Goal: Find specific page/section: Find specific page/section

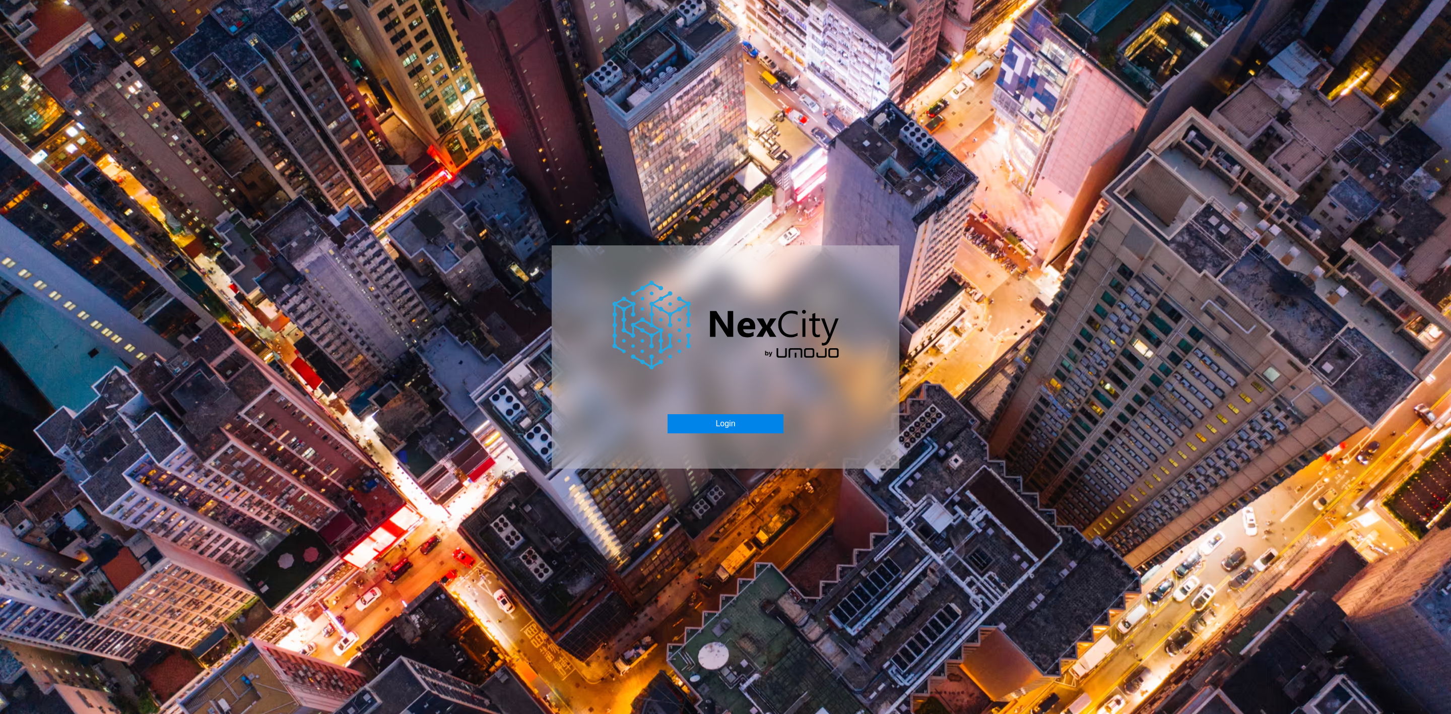
click at [732, 419] on button "Login" at bounding box center [725, 423] width 115 height 19
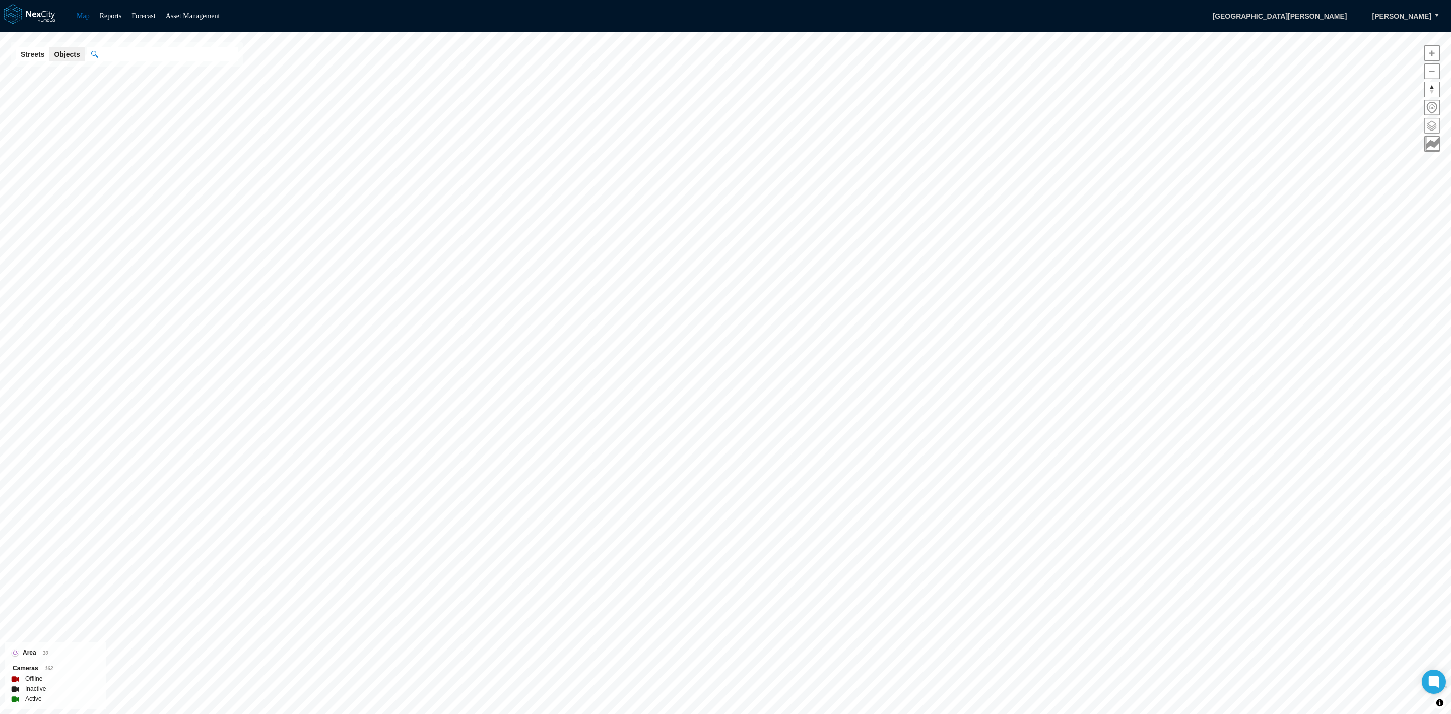
click at [1431, 128] on span at bounding box center [1432, 125] width 15 height 15
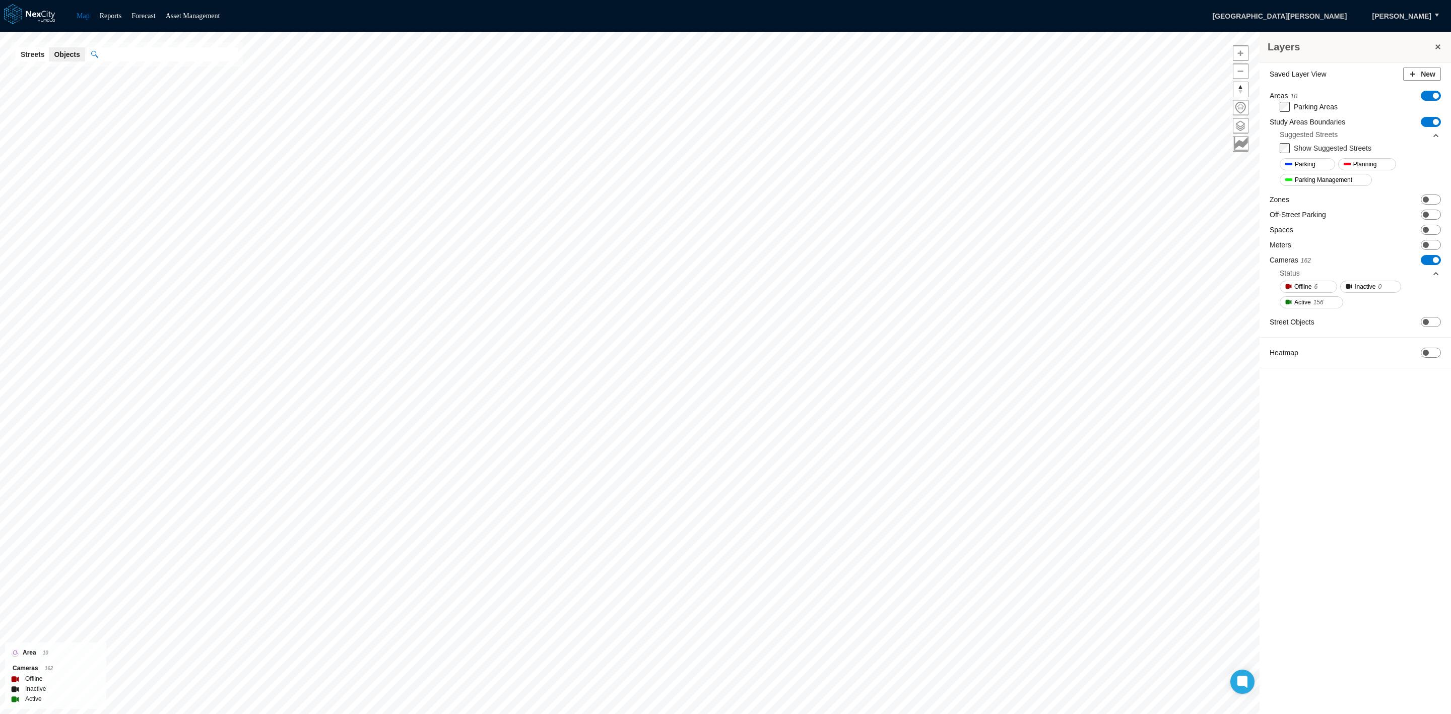
click at [1426, 260] on span "ON OFF" at bounding box center [1431, 260] width 20 height 10
click at [1436, 259] on span "ON OFF" at bounding box center [1431, 260] width 20 height 10
click at [1425, 263] on span "ON OFF" at bounding box center [1431, 260] width 20 height 10
click at [1425, 263] on span at bounding box center [1426, 260] width 6 height 6
click at [1436, 201] on span "ON OFF" at bounding box center [1431, 199] width 20 height 10
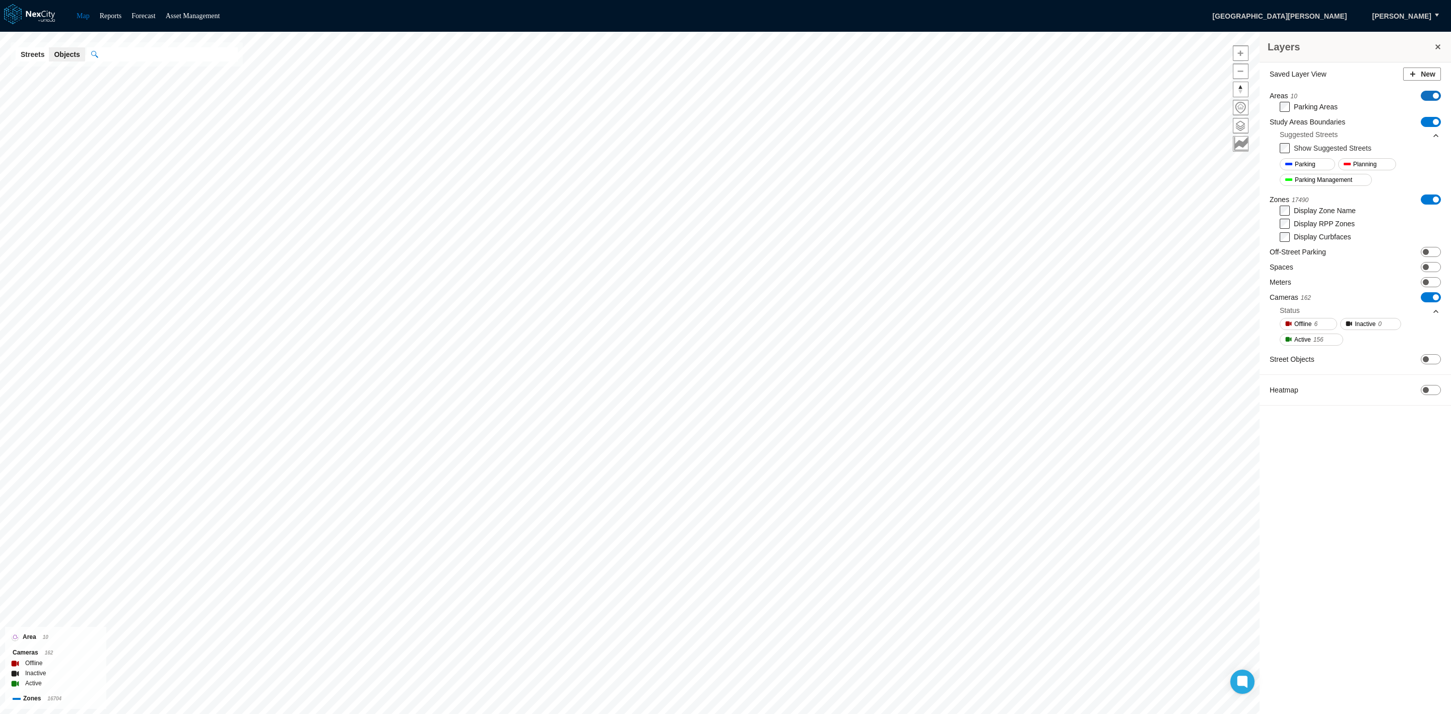
click at [1427, 93] on span "ON OFF" at bounding box center [1431, 96] width 20 height 10
click at [1427, 113] on span "ON OFF" at bounding box center [1431, 111] width 20 height 10
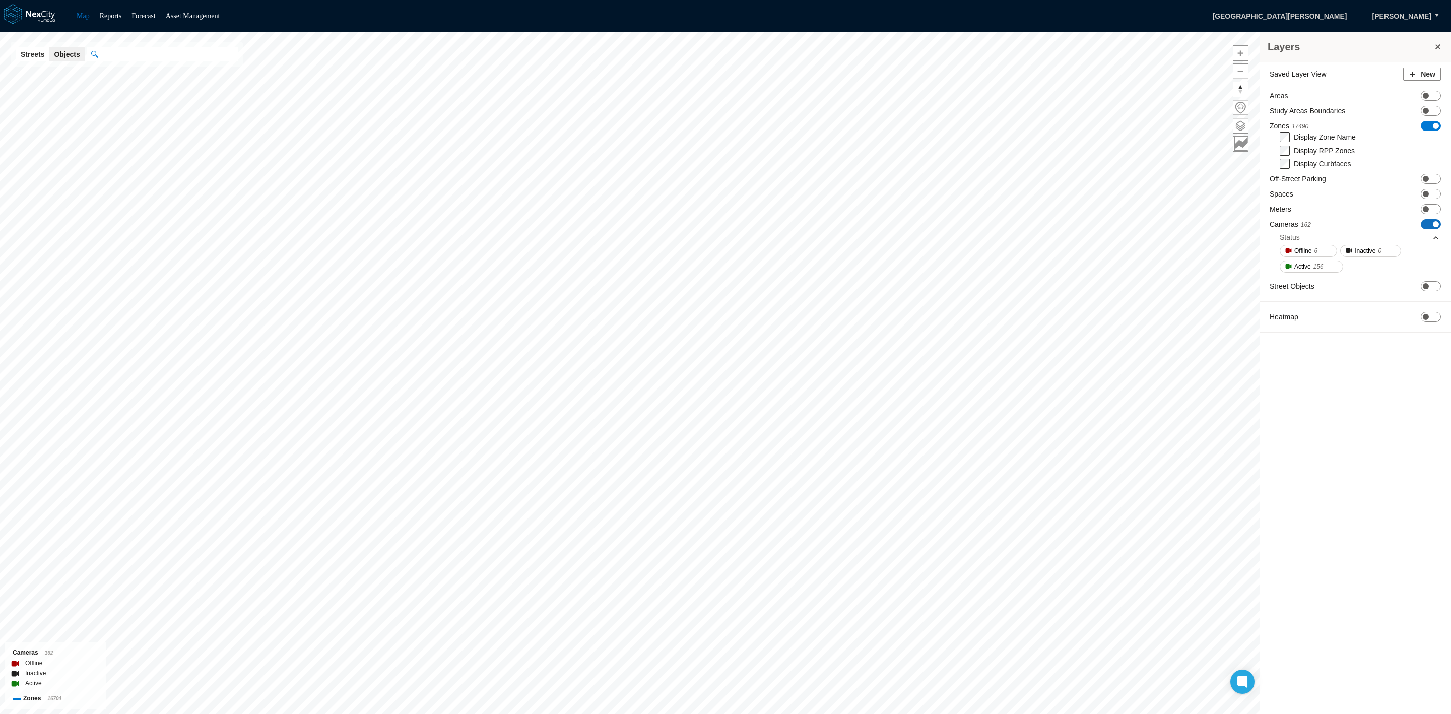
click at [1424, 224] on span "ON OFF" at bounding box center [1431, 224] width 20 height 10
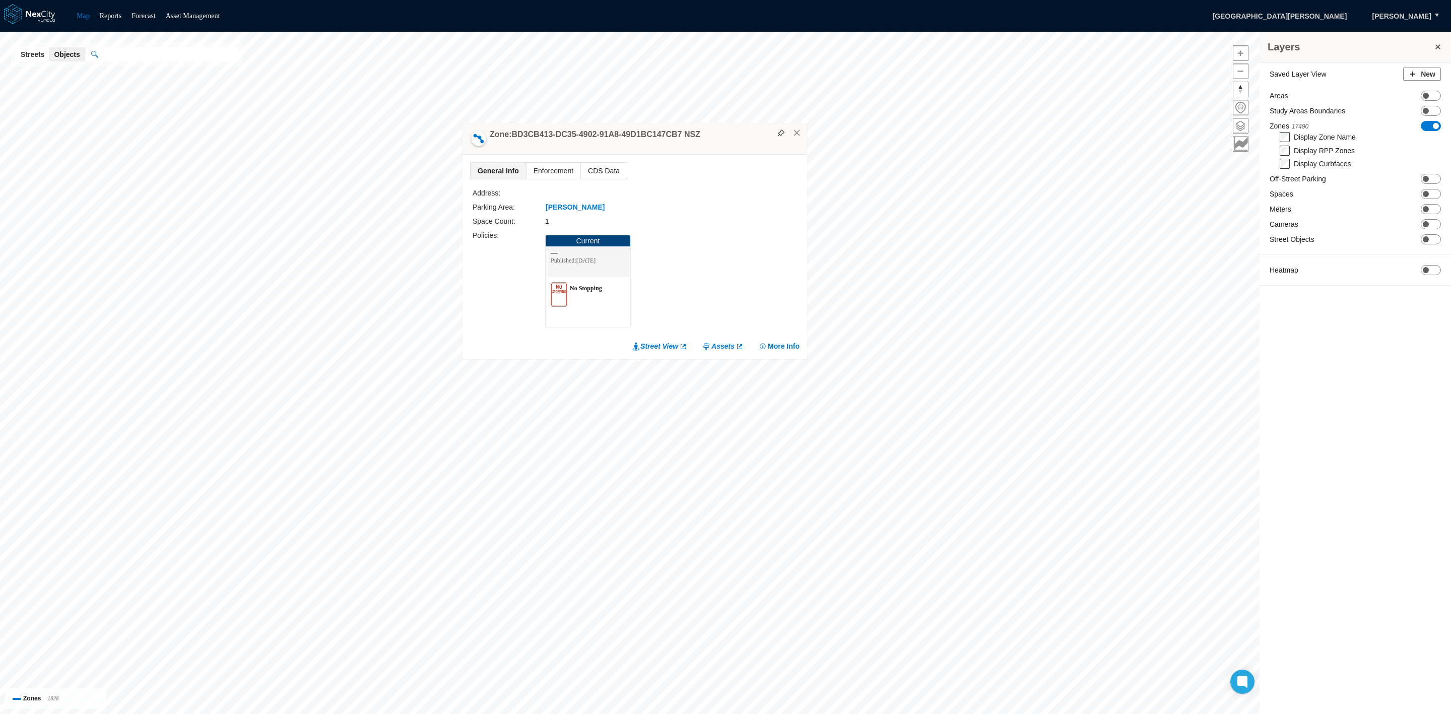
click at [621, 166] on span "CDS Data" at bounding box center [604, 171] width 46 height 16
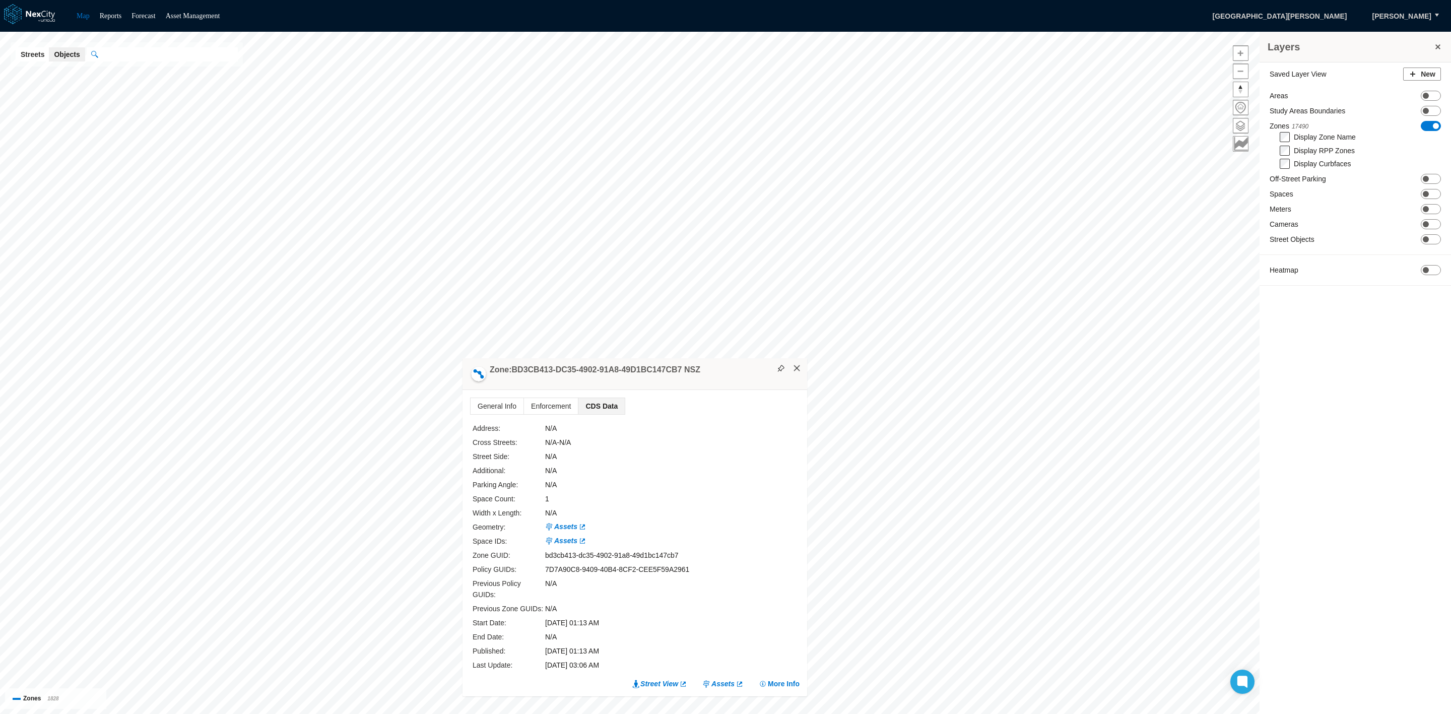
click at [793, 373] on button "×" at bounding box center [796, 368] width 9 height 9
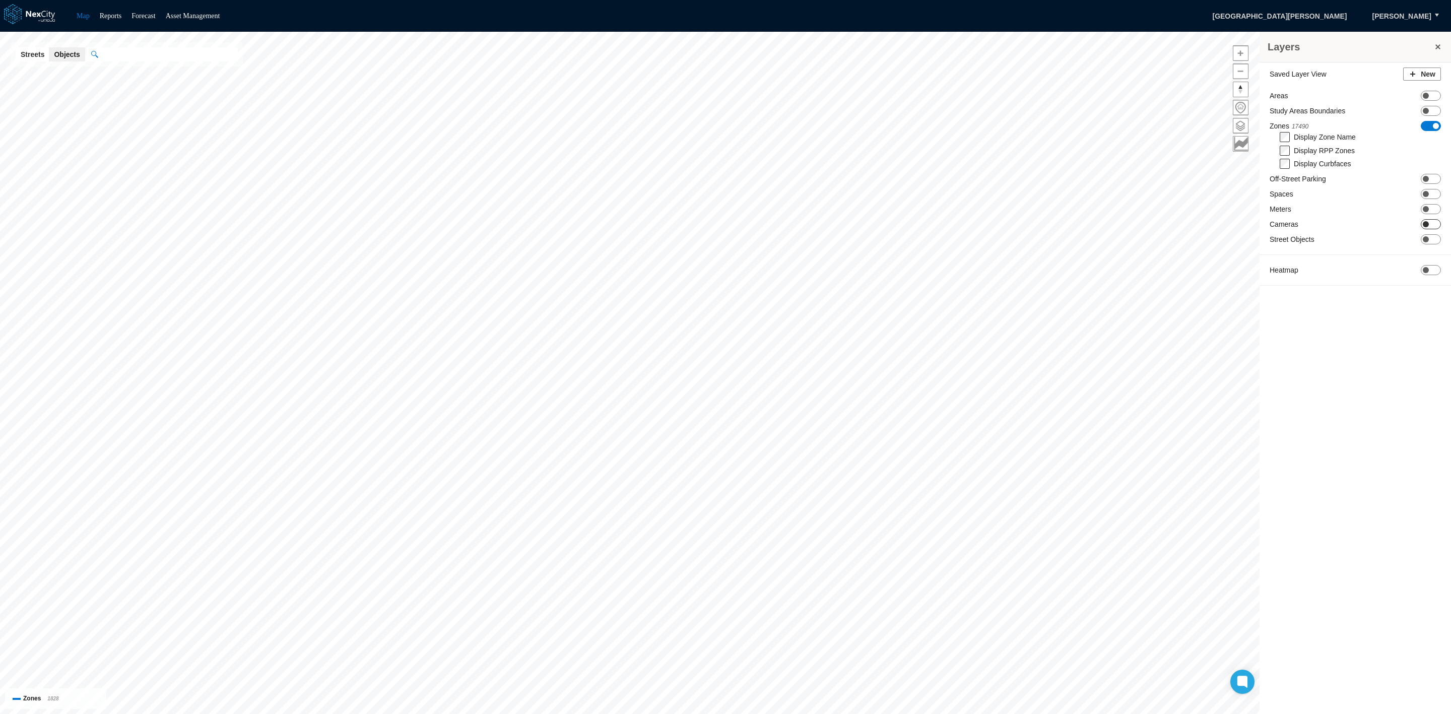
click at [1436, 222] on span "ON OFF" at bounding box center [1431, 224] width 20 height 10
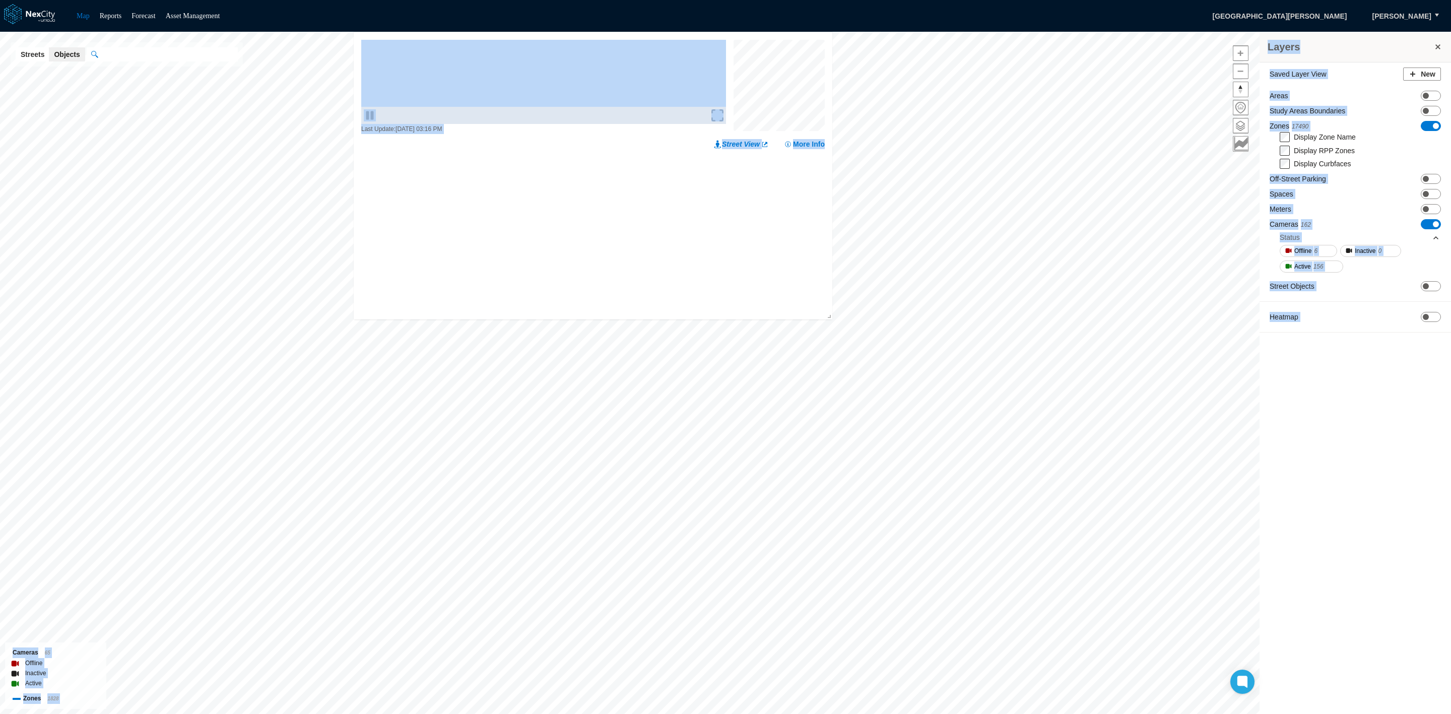
click at [863, 470] on div "Layers Saved Layer View New Areas ON OFF Study Areas Boundaries ON OFF Zones 17…" at bounding box center [725, 373] width 1451 height 682
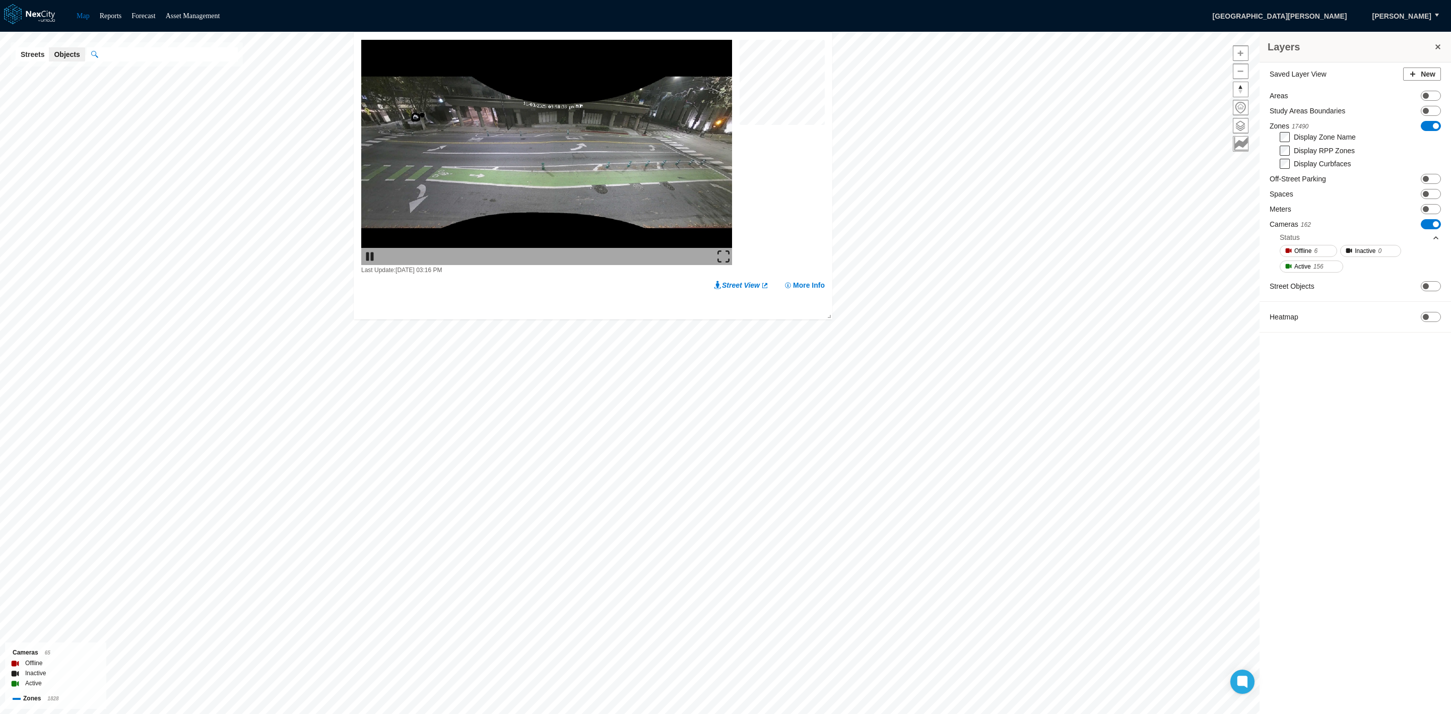
drag, startPoint x: 681, startPoint y: 33, endPoint x: 701, endPoint y: 168, distance: 136.1
click at [701, 168] on div "Last Update: [DATE] 03:16 PM Street View More Info" at bounding box center [593, 164] width 479 height 265
click at [723, 203] on img at bounding box center [546, 152] width 371 height 225
drag, startPoint x: 578, startPoint y: 247, endPoint x: 573, endPoint y: 251, distance: 6.5
click at [577, 248] on div at bounding box center [546, 256] width 371 height 17
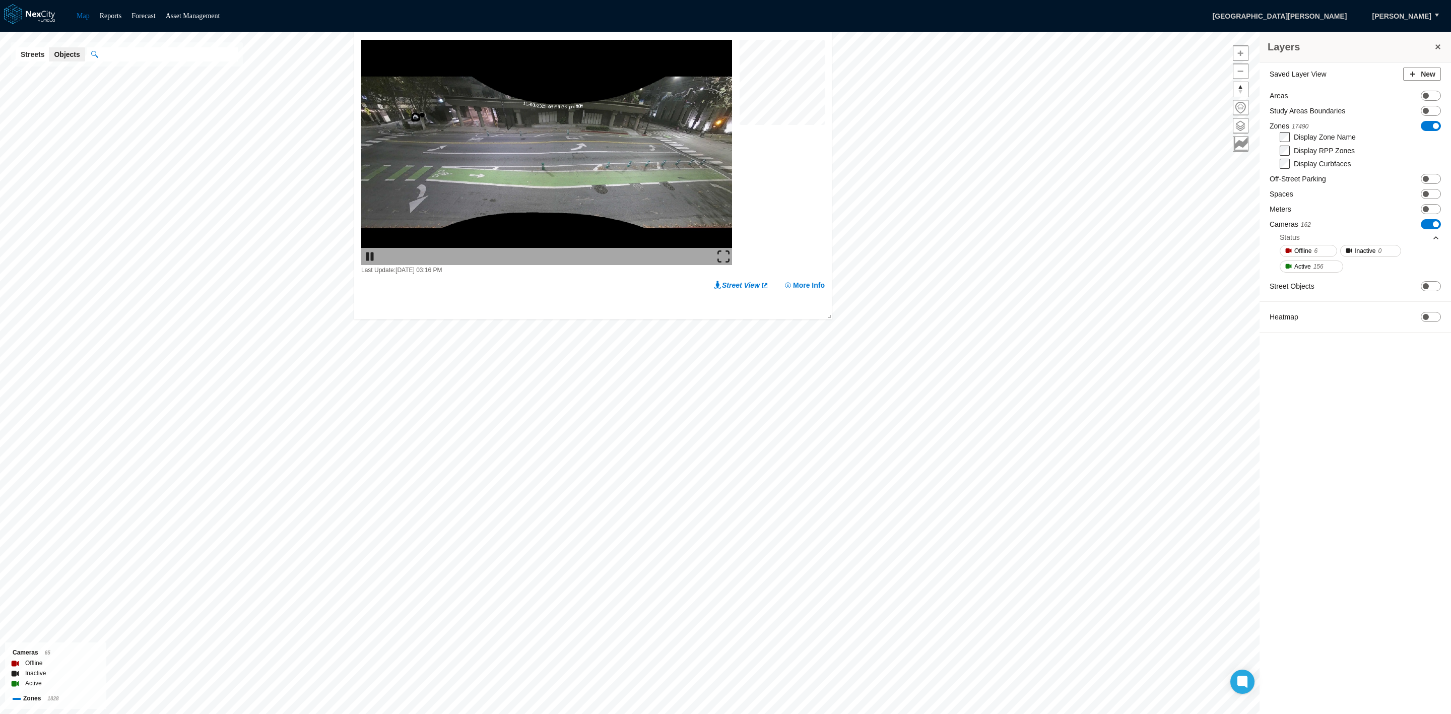
click at [721, 257] on img at bounding box center [723, 256] width 12 height 12
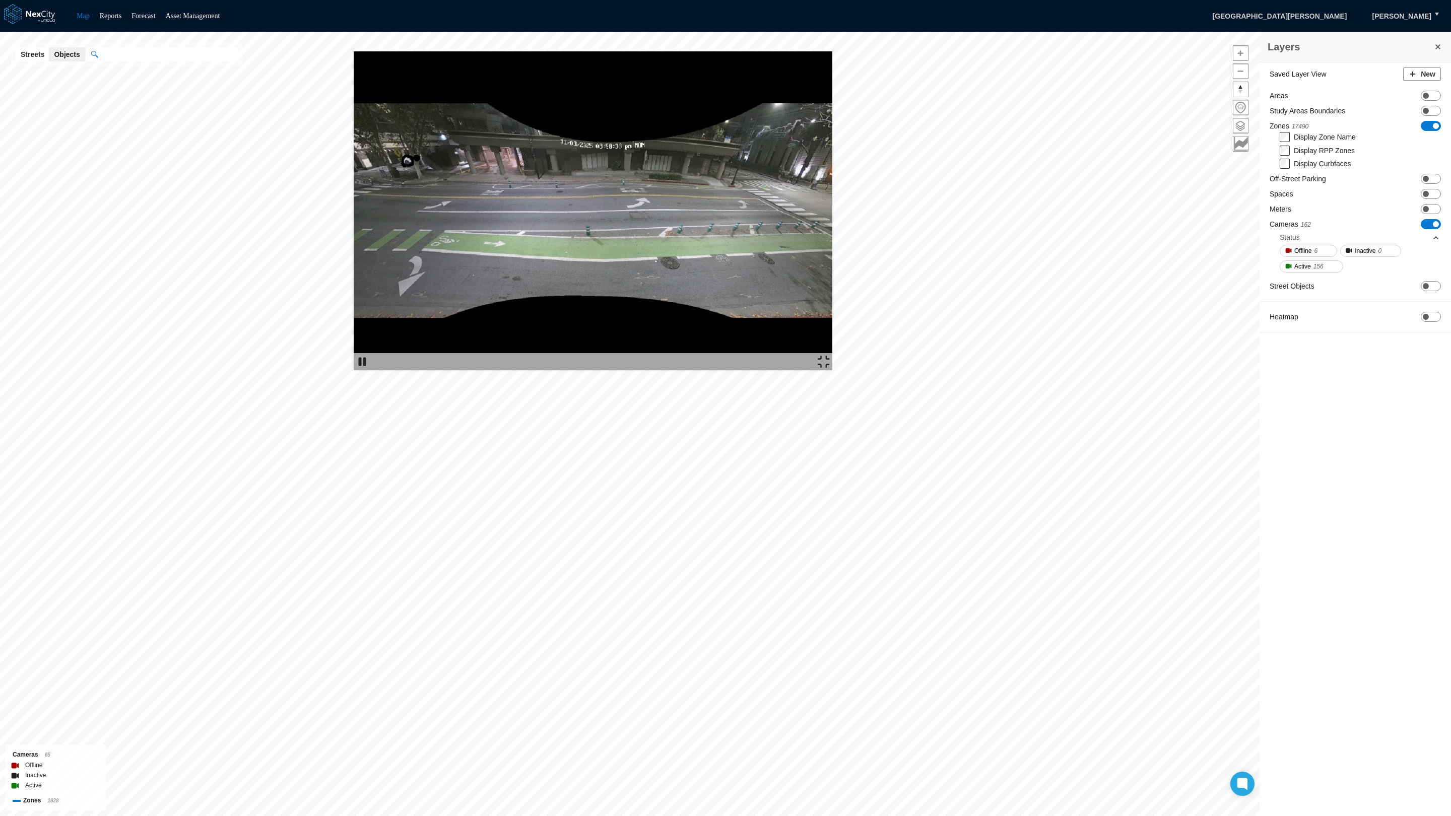
click at [741, 86] on img at bounding box center [593, 210] width 479 height 319
click at [713, 51] on img at bounding box center [593, 210] width 479 height 319
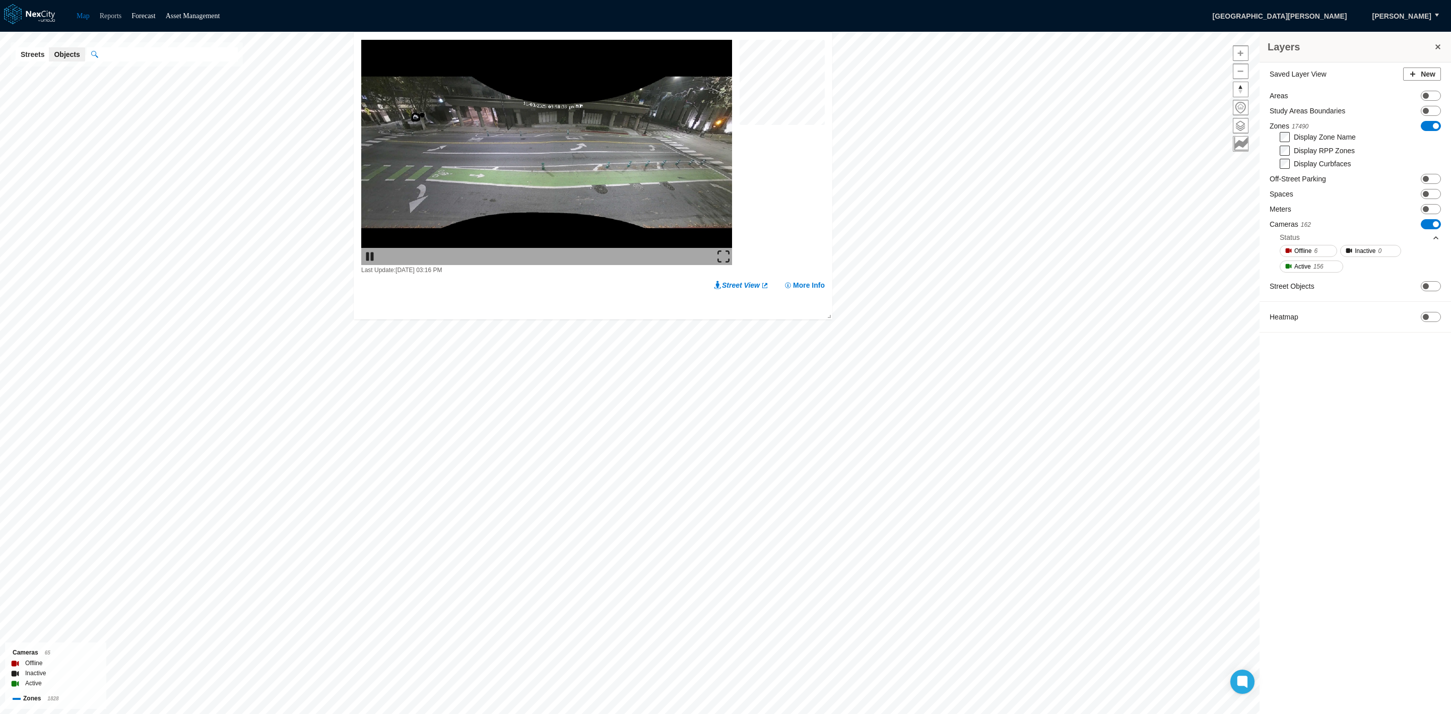
click at [119, 14] on link "Reports" at bounding box center [111, 16] width 22 height 8
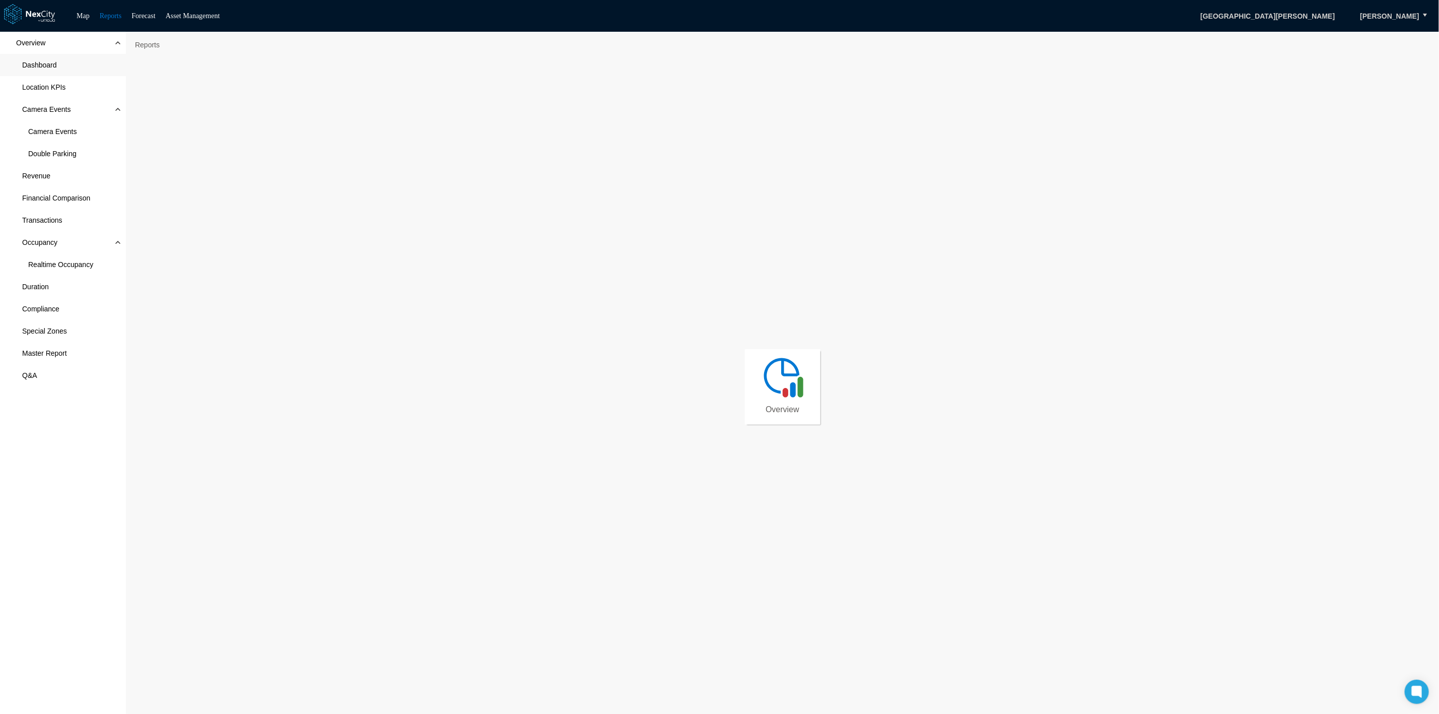
click at [57, 70] on span "Dashboard" at bounding box center [63, 65] width 126 height 22
click at [85, 14] on link "Map" at bounding box center [83, 16] width 13 height 8
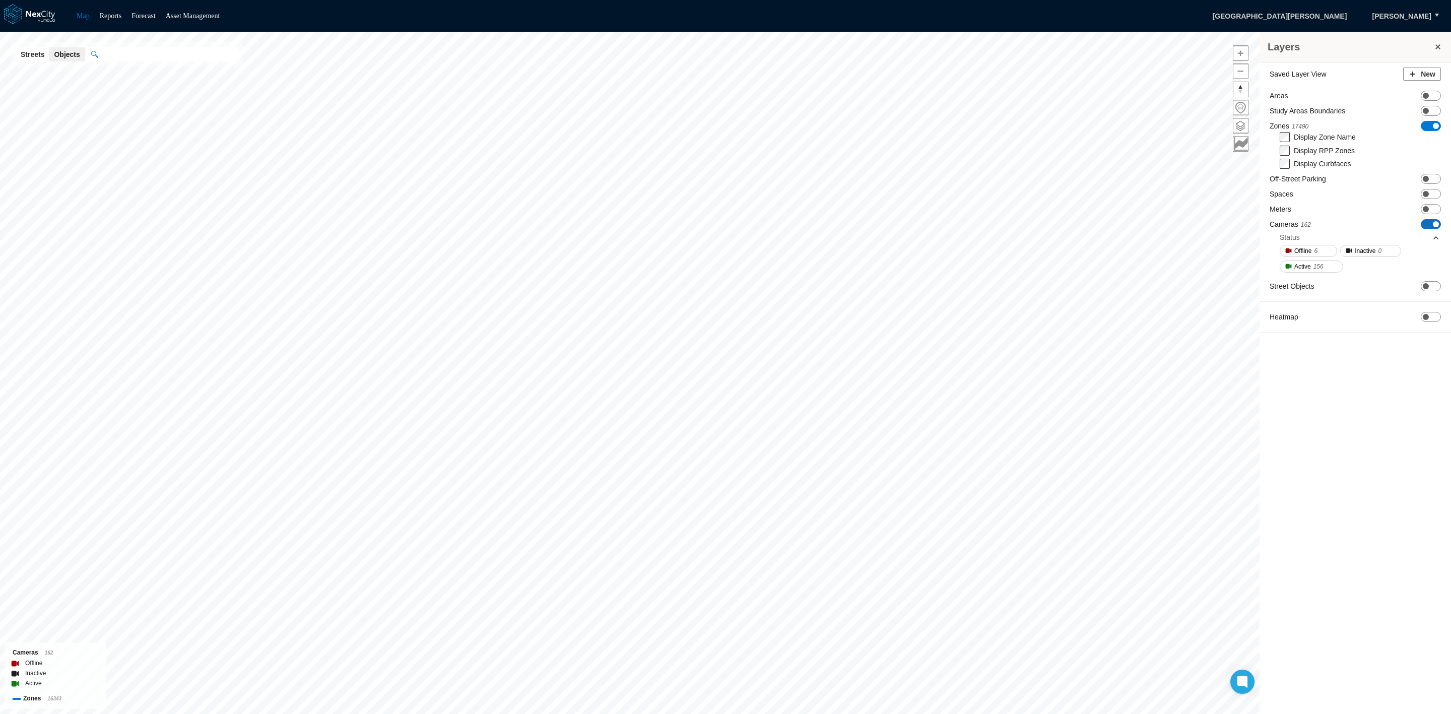
click at [1427, 221] on span "ON OFF" at bounding box center [1431, 224] width 20 height 10
click at [1430, 124] on span "ON OFF" at bounding box center [1431, 126] width 20 height 10
click at [1433, 186] on span "ON OFF" at bounding box center [1431, 186] width 20 height 10
click at [1433, 106] on span "ON OFF" at bounding box center [1431, 111] width 20 height 10
click at [118, 18] on link "Reports" at bounding box center [111, 16] width 22 height 8
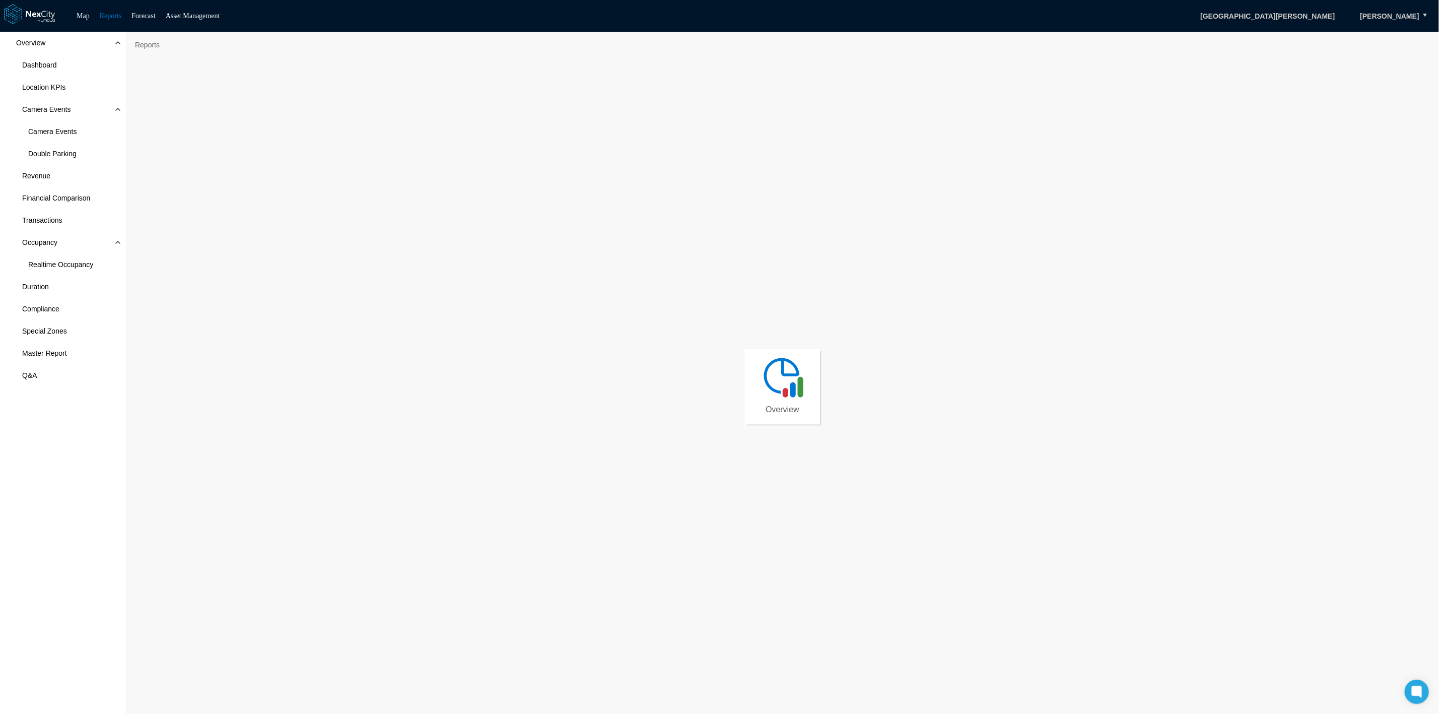
click at [759, 628] on div "Overview" at bounding box center [782, 386] width 1303 height 657
click at [68, 121] on span "Camera Events" at bounding box center [63, 131] width 126 height 22
click at [50, 62] on span "Dashboard" at bounding box center [39, 65] width 35 height 10
click at [84, 13] on link "Map" at bounding box center [83, 16] width 13 height 8
